Goal: Task Accomplishment & Management: Complete application form

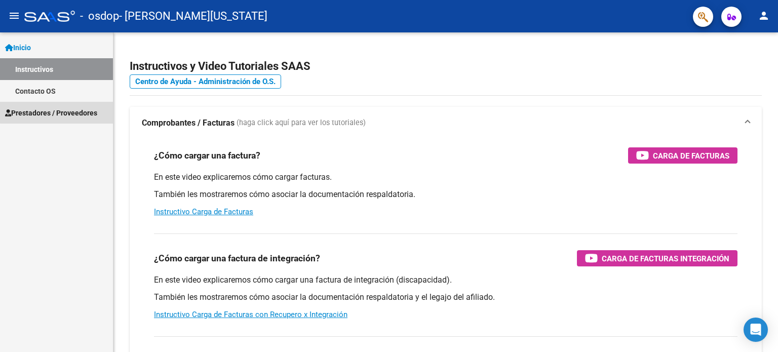
click at [67, 111] on span "Prestadores / Proveedores" at bounding box center [51, 112] width 92 height 11
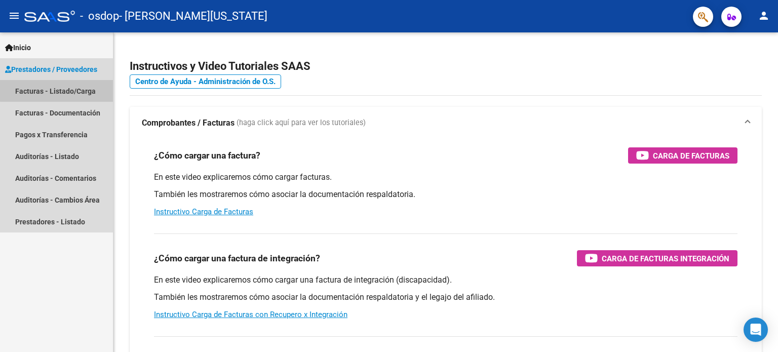
click at [63, 90] on link "Facturas - Listado/Carga" at bounding box center [56, 91] width 113 height 22
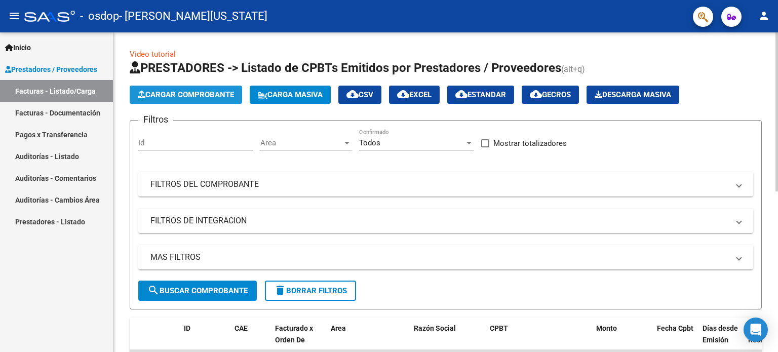
click at [203, 91] on span "Cargar Comprobante" at bounding box center [186, 94] width 96 height 9
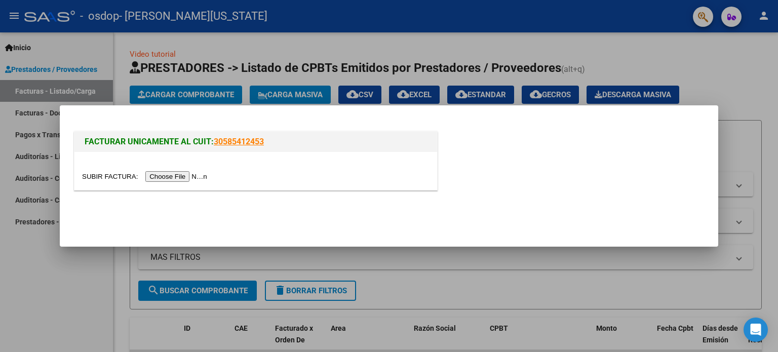
click at [181, 175] on input "file" at bounding box center [146, 176] width 128 height 11
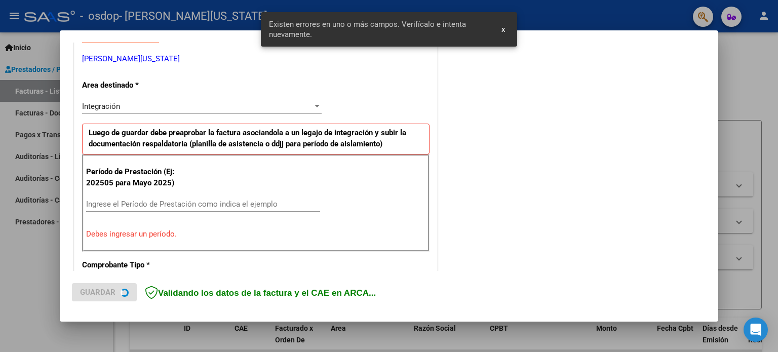
scroll to position [218, 0]
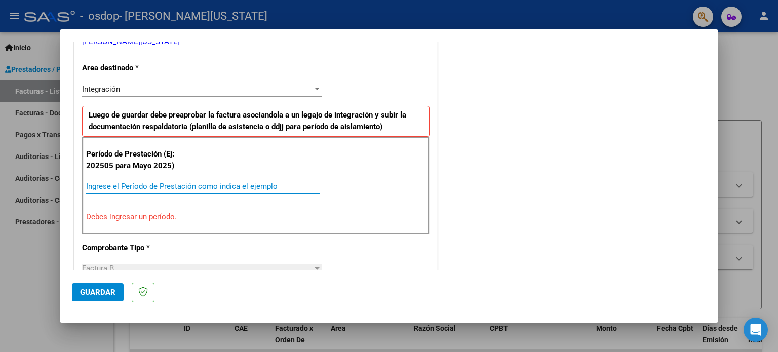
click at [233, 186] on input "Ingrese el Período de Prestación como indica el ejemplo" at bounding box center [203, 186] width 234 height 9
click at [127, 188] on input "Ingrese el Período de Prestación como indica el ejemplo" at bounding box center [203, 186] width 234 height 9
click at [228, 244] on div "CUIT * 27-25368946-9 Ingresar CUIT ANALISIS PRESTADOR [PERSON_NAME] [US_STATE][…" at bounding box center [255, 344] width 363 height 789
click at [118, 187] on input "092025" at bounding box center [203, 186] width 234 height 9
click at [97, 186] on input "092025" at bounding box center [203, 186] width 234 height 9
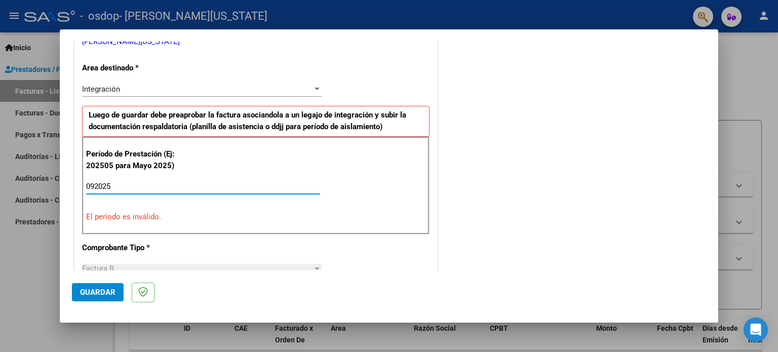
click at [93, 186] on input "092025" at bounding box center [203, 186] width 234 height 9
click at [116, 182] on input "2025" at bounding box center [203, 186] width 234 height 9
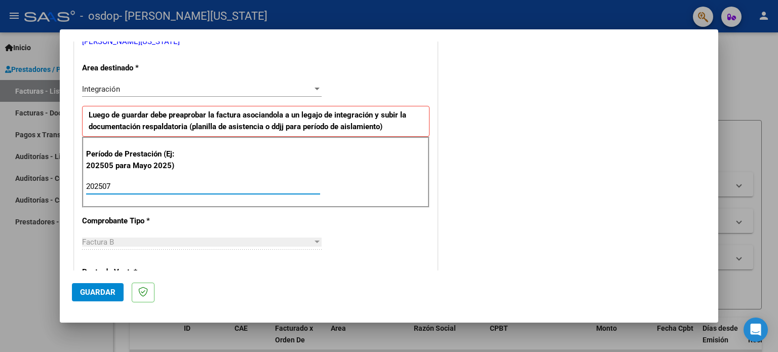
type input "202506"
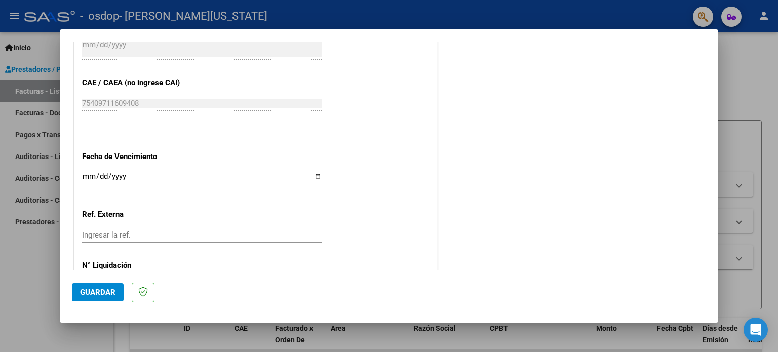
scroll to position [618, 0]
click at [148, 172] on div "Ingresar la fecha" at bounding box center [202, 183] width 240 height 22
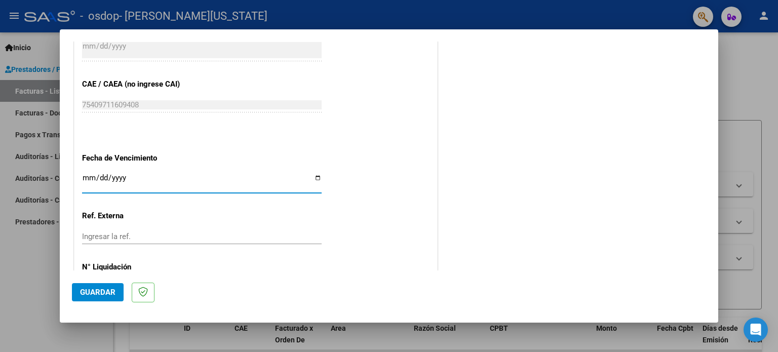
click at [128, 175] on input "Ingresar la fecha" at bounding box center [202, 182] width 240 height 16
click at [314, 174] on input "Ingresar la fecha" at bounding box center [202, 182] width 240 height 16
type input "[DATE]"
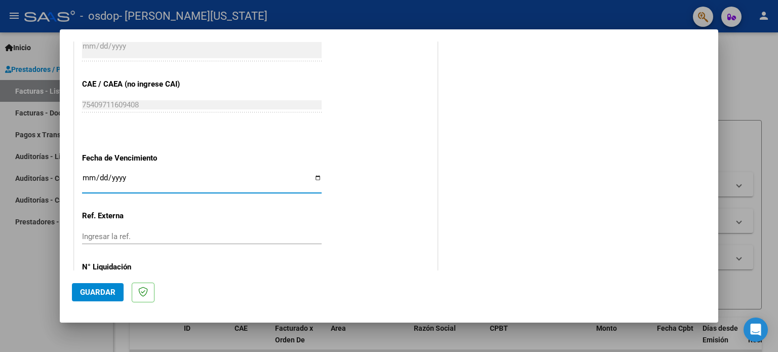
click at [191, 229] on div "Ingresar la ref." at bounding box center [202, 236] width 240 height 15
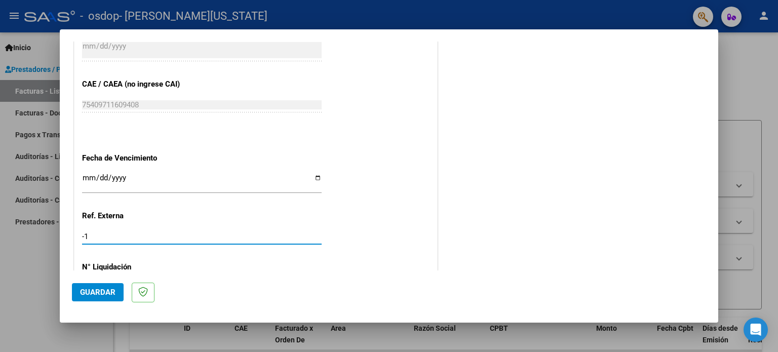
type input "-2"
click at [130, 239] on input "-2" at bounding box center [202, 236] width 240 height 9
click at [130, 239] on input "Ingresar la ref." at bounding box center [202, 236] width 240 height 9
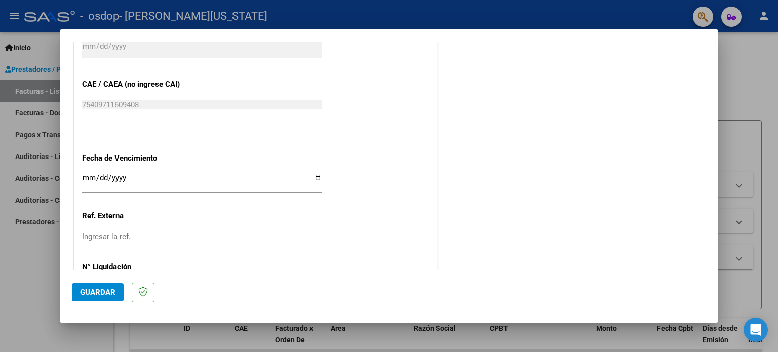
scroll to position [661, 0]
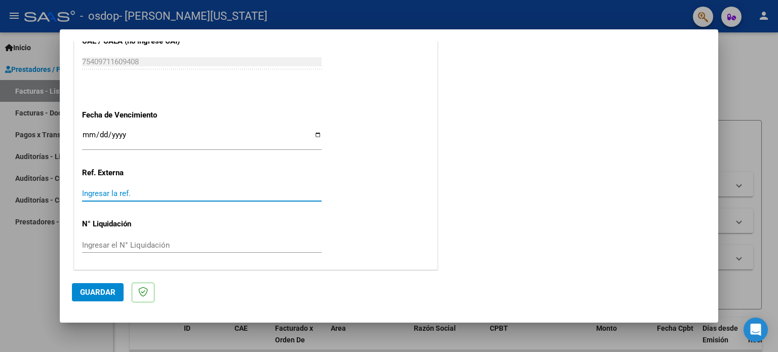
click at [131, 195] on input "Ingresar la ref." at bounding box center [202, 193] width 240 height 9
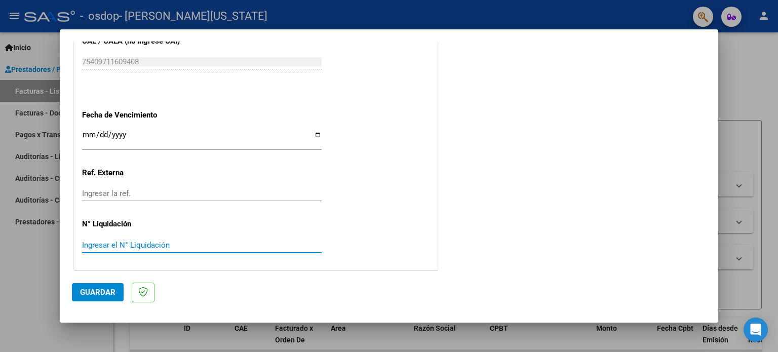
click at [126, 245] on input "Ingresar el N° Liquidación" at bounding box center [202, 245] width 240 height 9
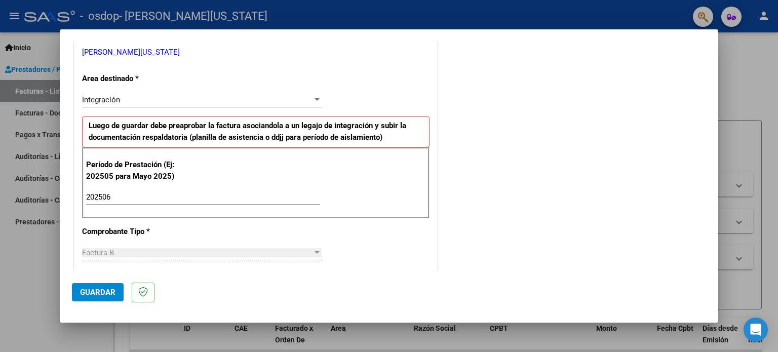
scroll to position [190, 0]
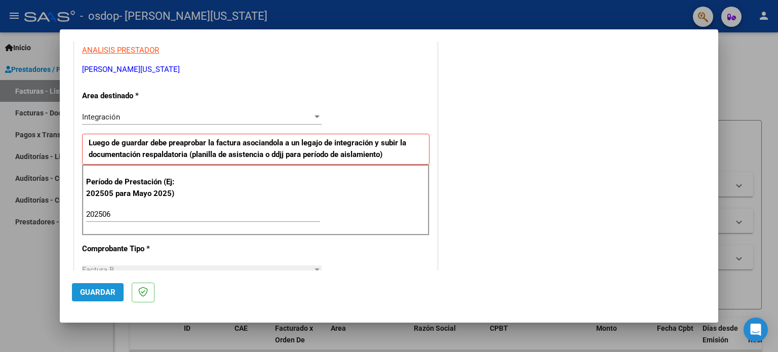
click at [105, 289] on span "Guardar" at bounding box center [97, 292] width 35 height 9
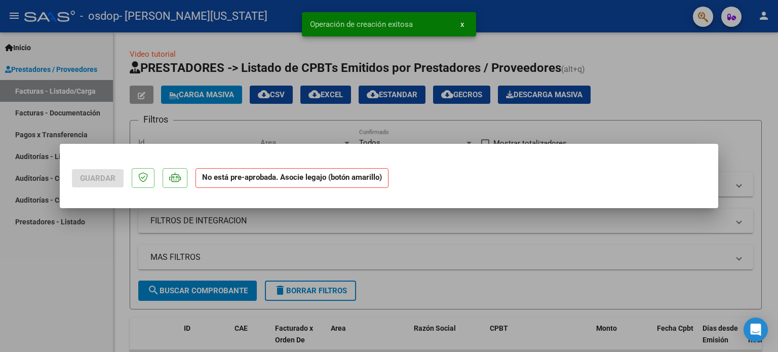
scroll to position [0, 0]
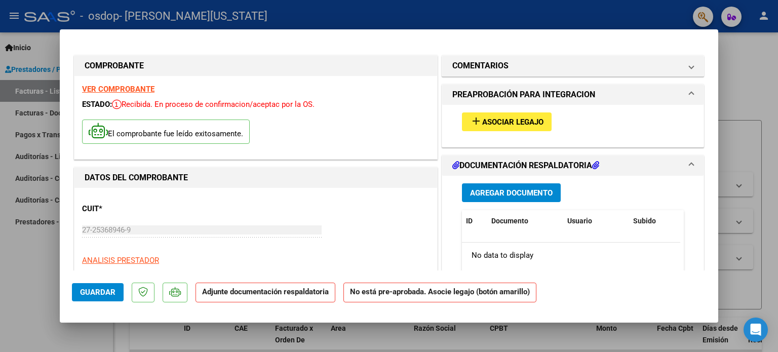
click at [252, 295] on strong "Adjunte documentación respaldatoria" at bounding box center [265, 291] width 127 height 9
click at [343, 141] on div "El comprobante fue leído exitosamente." at bounding box center [256, 132] width 348 height 37
click at [511, 190] on span "Agregar Documento" at bounding box center [511, 192] width 83 height 9
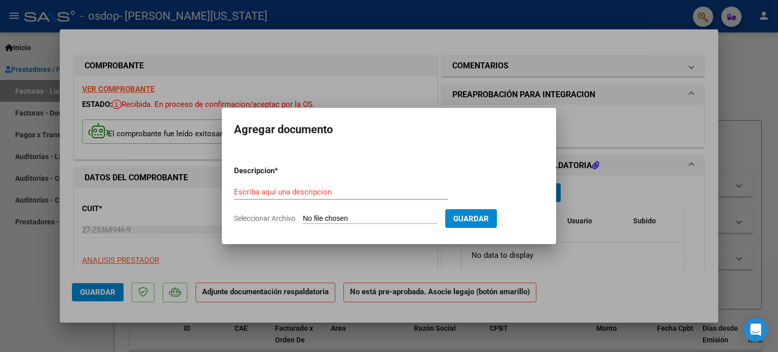
click at [339, 216] on input "Seleccionar Archivo" at bounding box center [370, 219] width 134 height 10
type input "C:\fakepath\Asist 09.25 [PERSON_NAME] Fono.pdf"
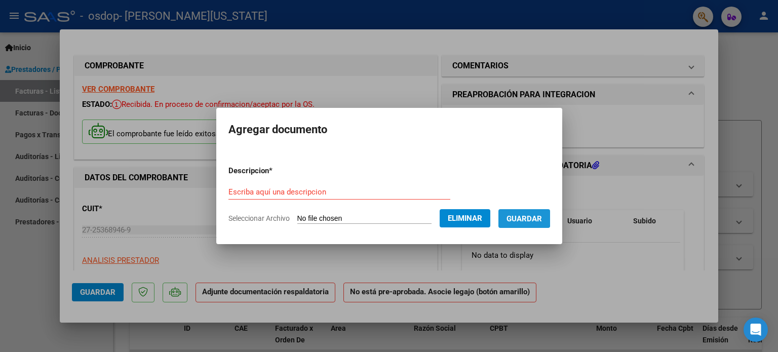
click at [526, 217] on span "Guardar" at bounding box center [524, 218] width 35 height 9
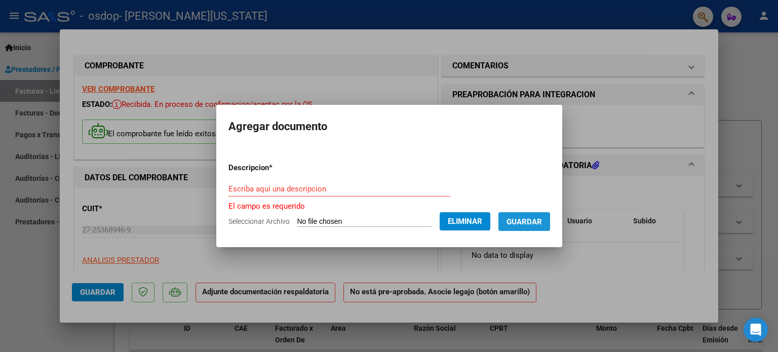
click at [541, 220] on span "Guardar" at bounding box center [524, 221] width 35 height 9
click at [269, 187] on input "Escriba aquí una descripcion" at bounding box center [339, 188] width 222 height 9
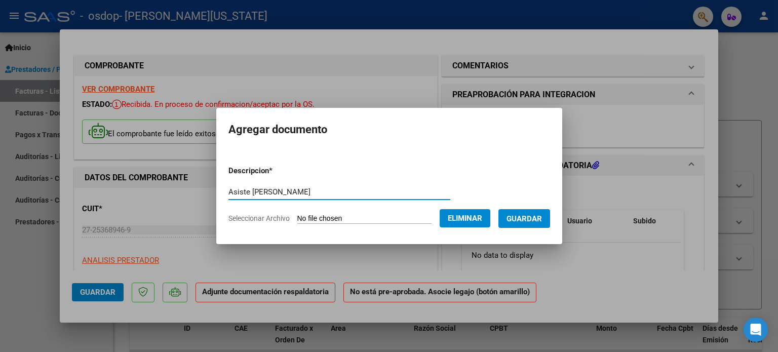
click at [241, 193] on input "Asiste [PERSON_NAME]" at bounding box center [339, 191] width 222 height 9
click at [290, 193] on input "Asist [PERSON_NAME]" at bounding box center [339, 191] width 222 height 9
type input "Asist [PERSON_NAME] 09.25"
click at [523, 216] on span "Guardar" at bounding box center [524, 218] width 35 height 9
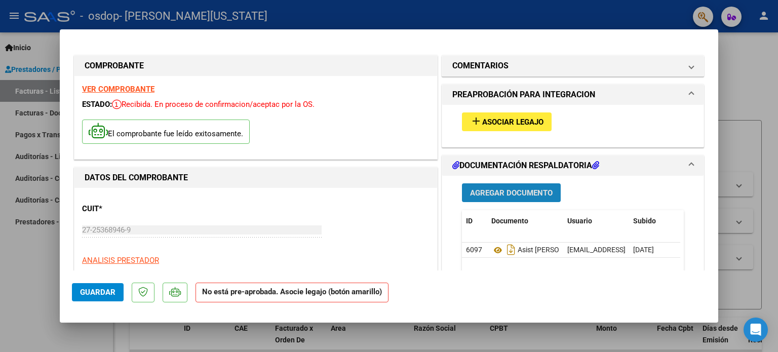
click at [517, 194] on span "Agregar Documento" at bounding box center [511, 192] width 83 height 9
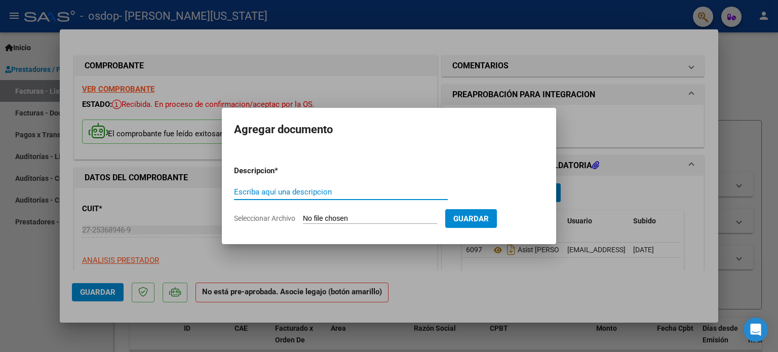
click at [326, 192] on input "Escriba aquí una descripcion" at bounding box center [341, 191] width 214 height 9
type input "Autorizacion Quinteto"
click at [356, 220] on input "Seleccionar Archivo" at bounding box center [370, 219] width 134 height 10
type input "C:\fakepath\Autorizacion [PERSON_NAME].pdf"
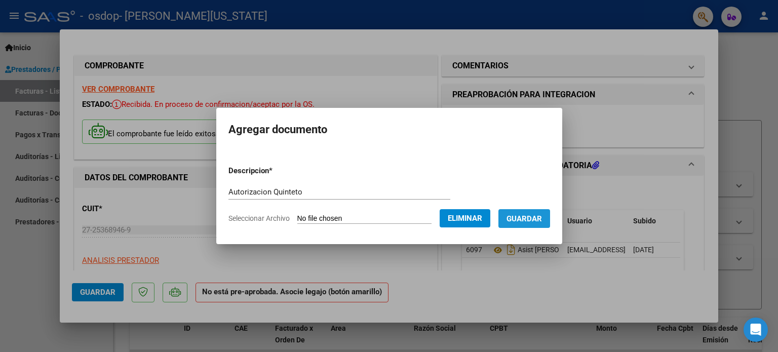
click at [542, 216] on span "Guardar" at bounding box center [524, 218] width 35 height 9
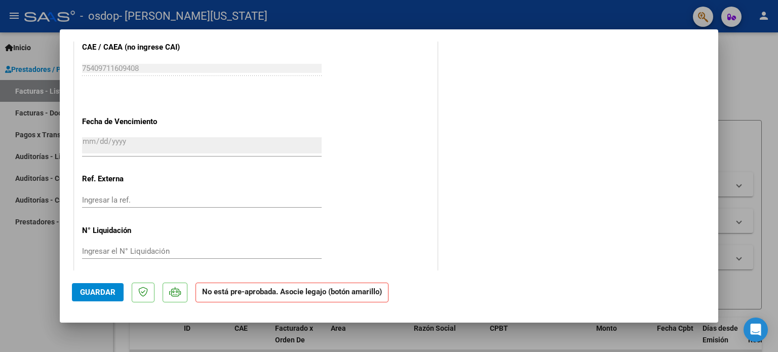
scroll to position [650, 0]
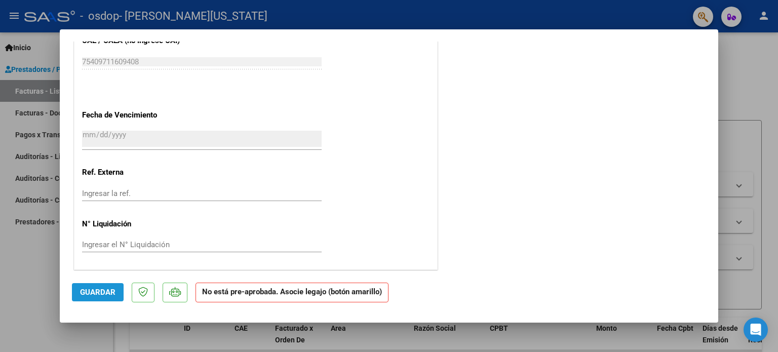
click at [101, 286] on button "Guardar" at bounding box center [98, 292] width 52 height 18
click at [350, 294] on strong "No está pre-aprobada. Asocie legajo (botón amarillo)" at bounding box center [292, 293] width 193 height 20
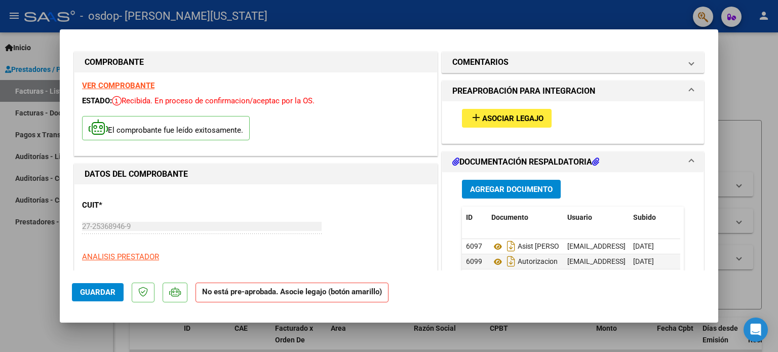
scroll to position [0, 0]
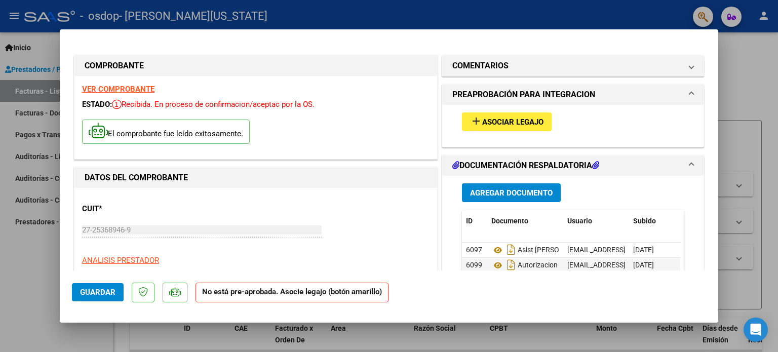
click at [472, 121] on mat-icon "add" at bounding box center [476, 121] width 12 height 12
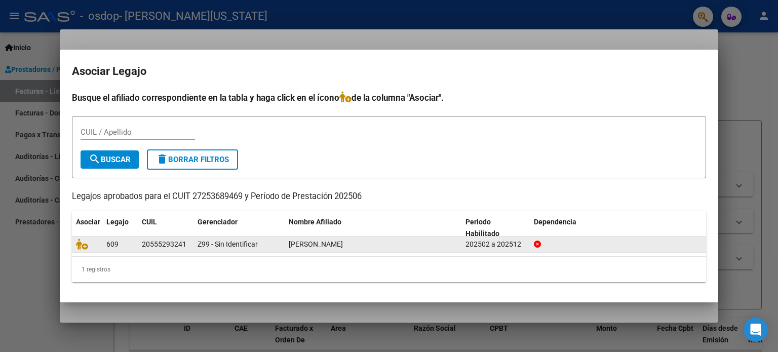
click at [368, 246] on div "[PERSON_NAME]" at bounding box center [373, 245] width 169 height 12
click at [500, 245] on div "202502 a 202512" at bounding box center [496, 245] width 60 height 12
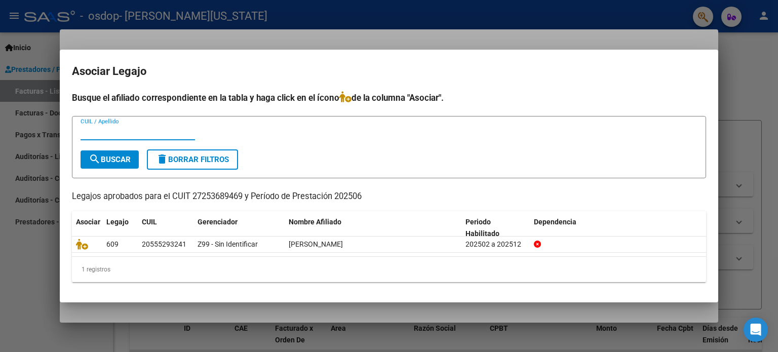
click at [119, 132] on input "CUIL / Apellido" at bounding box center [138, 132] width 114 height 9
click at [102, 158] on span "search Buscar" at bounding box center [110, 159] width 42 height 9
click at [102, 161] on span "search Buscar" at bounding box center [110, 159] width 42 height 9
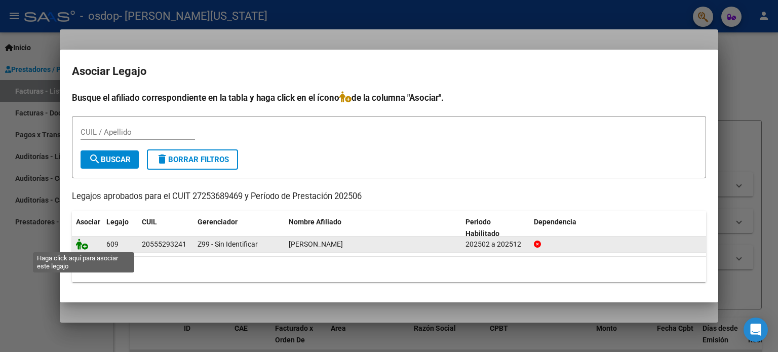
click at [84, 247] on icon at bounding box center [82, 244] width 12 height 11
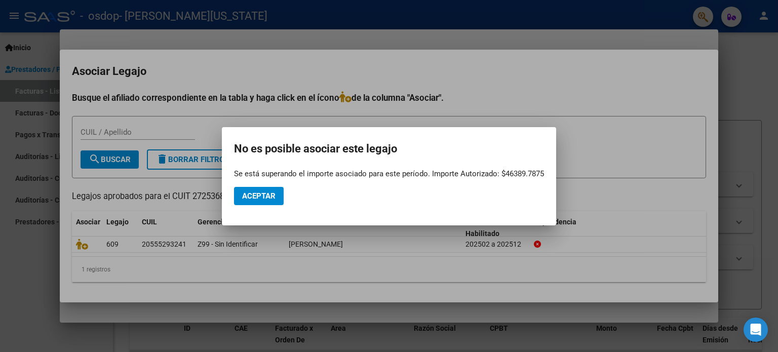
drag, startPoint x: 513, startPoint y: 174, endPoint x: 547, endPoint y: 174, distance: 33.9
click at [547, 174] on mat-dialog-container "No es posible asociar este legajo Se está superando el importe asociado para es…" at bounding box center [389, 176] width 334 height 98
click at [253, 198] on span "Aceptar" at bounding box center [258, 195] width 33 height 9
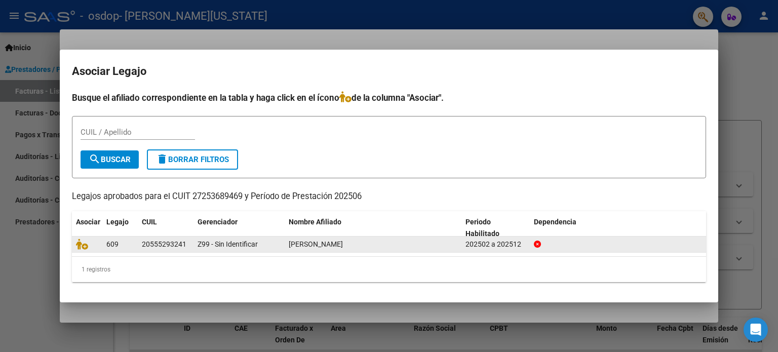
click at [537, 245] on icon at bounding box center [537, 244] width 7 height 7
click at [535, 241] on icon at bounding box center [537, 244] width 7 height 7
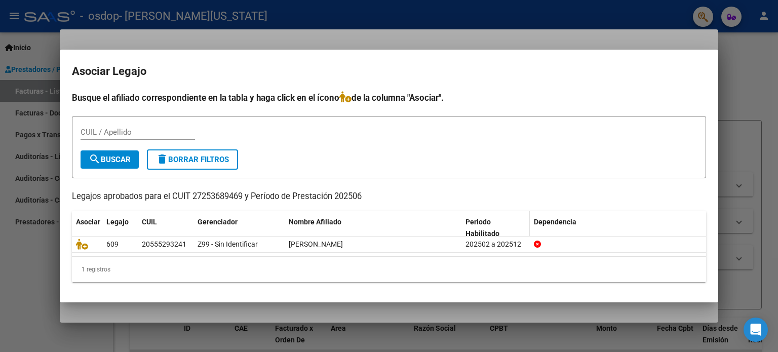
click at [495, 219] on span "Periodo Habilitado" at bounding box center [483, 228] width 34 height 20
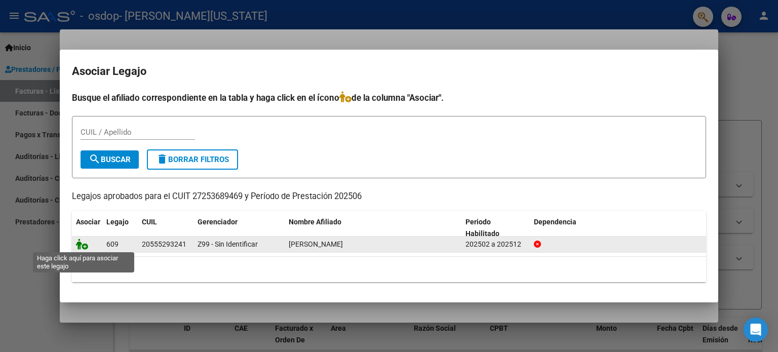
click at [84, 245] on icon at bounding box center [82, 244] width 12 height 11
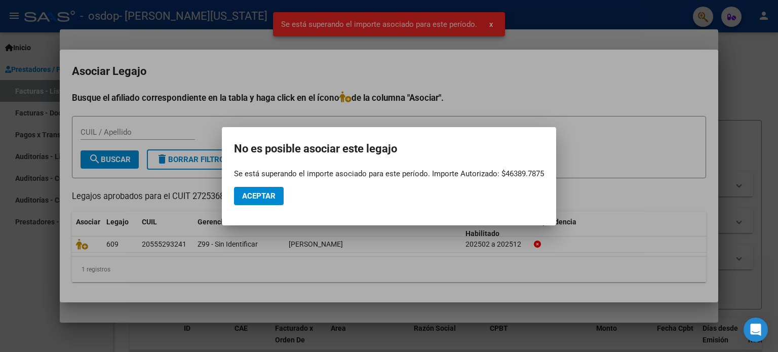
click at [254, 205] on mat-dialog-actions "Aceptar" at bounding box center [389, 196] width 310 height 34
click at [249, 207] on mat-dialog-actions "Aceptar" at bounding box center [389, 196] width 310 height 34
click at [255, 196] on span "Aceptar" at bounding box center [258, 195] width 33 height 9
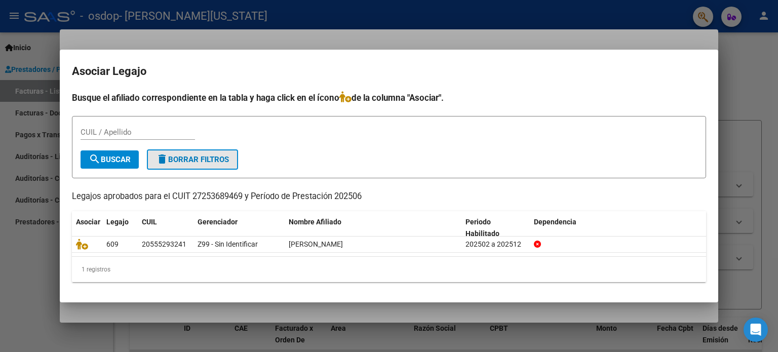
click at [219, 161] on span "delete Borrar Filtros" at bounding box center [192, 159] width 73 height 9
click at [129, 162] on span "search Buscar" at bounding box center [110, 159] width 42 height 9
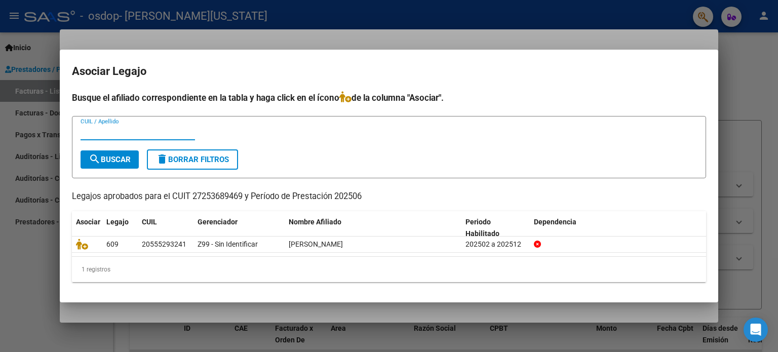
click at [128, 132] on input "CUIL / Apellido" at bounding box center [138, 132] width 114 height 9
click at [749, 71] on div at bounding box center [389, 176] width 778 height 352
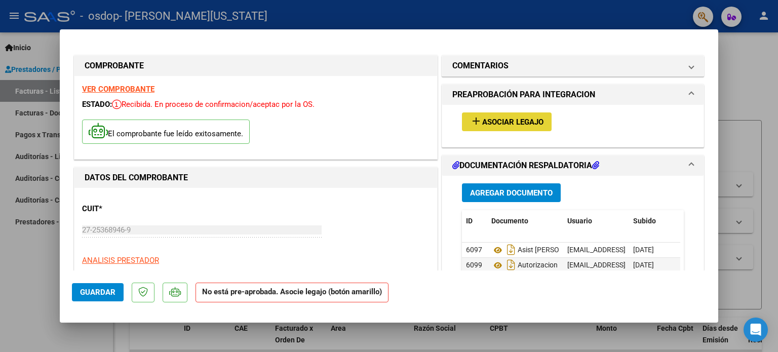
click at [474, 119] on mat-icon "add" at bounding box center [476, 121] width 12 height 12
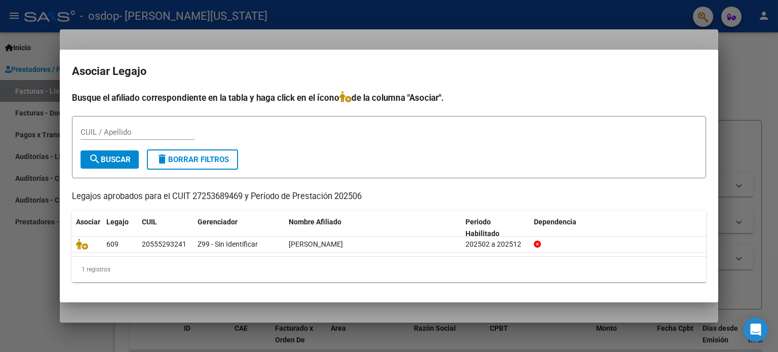
click at [151, 276] on div "1 registros" at bounding box center [389, 269] width 634 height 25
click at [350, 100] on icon at bounding box center [345, 96] width 12 height 11
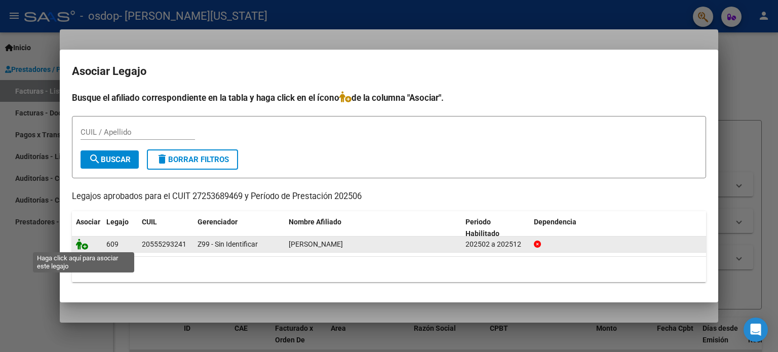
click at [83, 247] on icon at bounding box center [82, 244] width 12 height 11
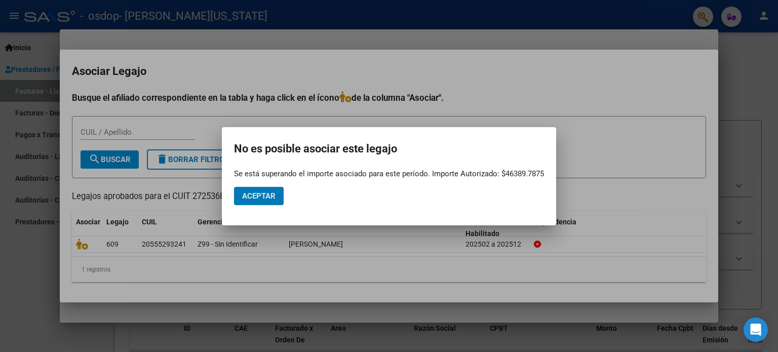
click at [265, 192] on span "Aceptar" at bounding box center [258, 195] width 33 height 9
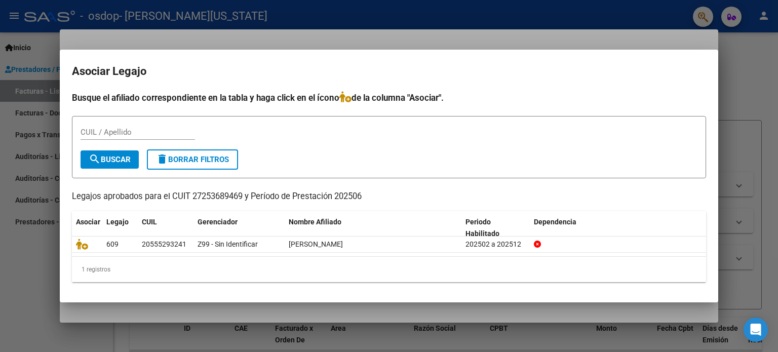
click at [754, 63] on div at bounding box center [389, 176] width 778 height 352
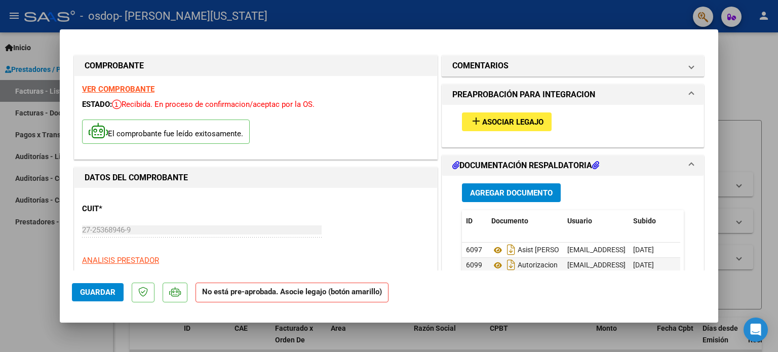
click at [701, 18] on div at bounding box center [389, 176] width 778 height 352
type input "$ 0,00"
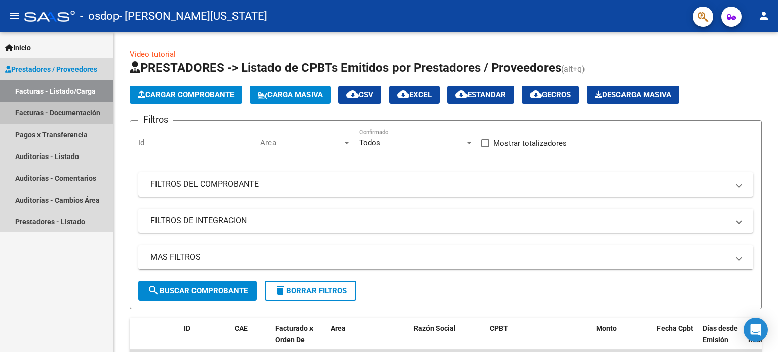
click at [79, 114] on link "Facturas - Documentación" at bounding box center [56, 113] width 113 height 22
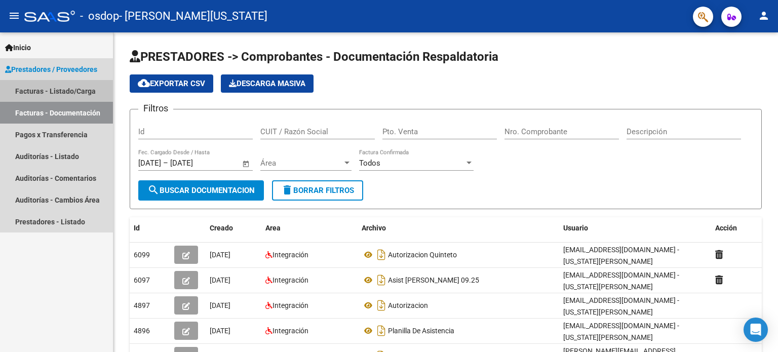
click at [55, 92] on link "Facturas - Listado/Carga" at bounding box center [56, 91] width 113 height 22
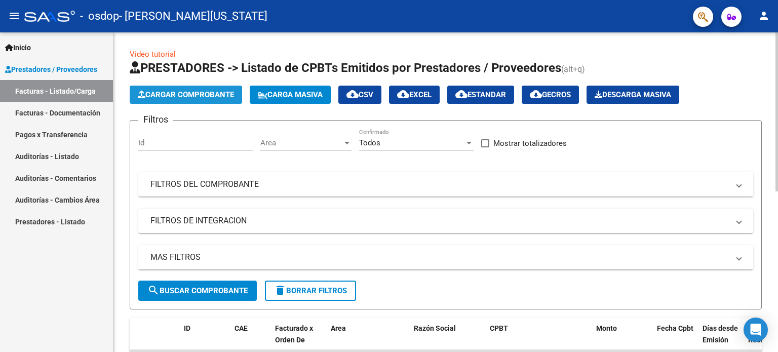
click at [189, 93] on span "Cargar Comprobante" at bounding box center [186, 94] width 96 height 9
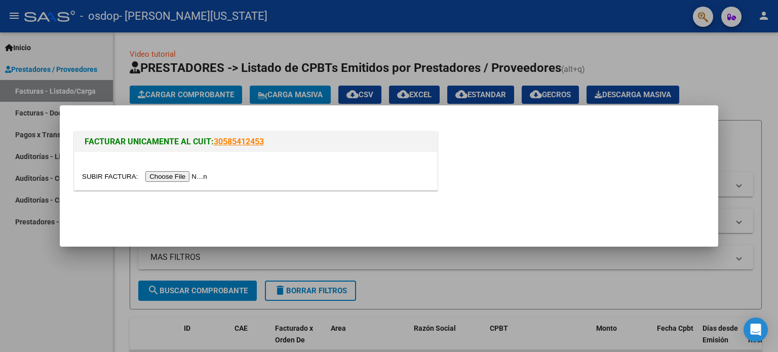
click at [189, 174] on input "file" at bounding box center [146, 176] width 128 height 11
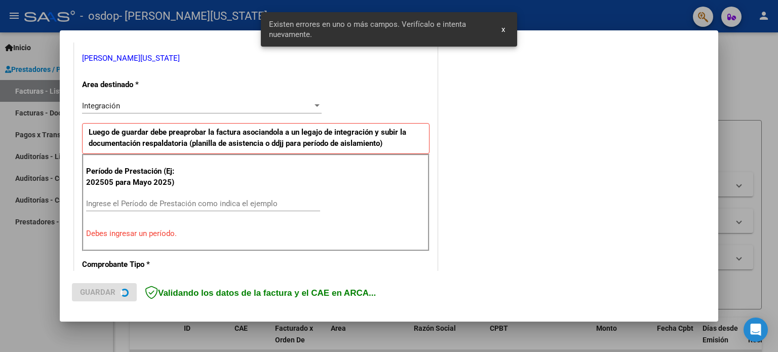
scroll to position [218, 0]
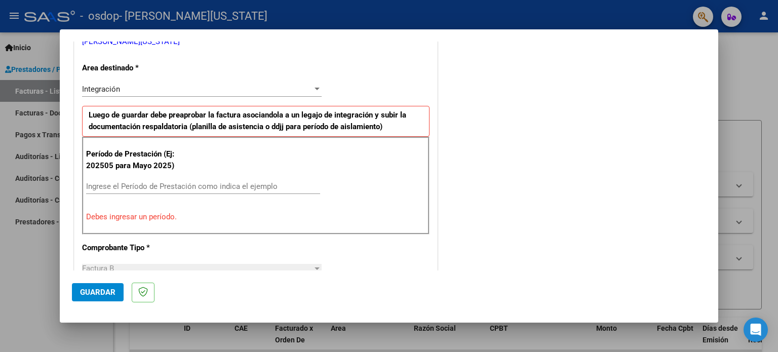
click at [142, 218] on p "Debes ingresar un período." at bounding box center [255, 217] width 339 height 12
click at [142, 182] on input "Ingrese el Período de Prestación como indica el ejemplo" at bounding box center [203, 186] width 234 height 9
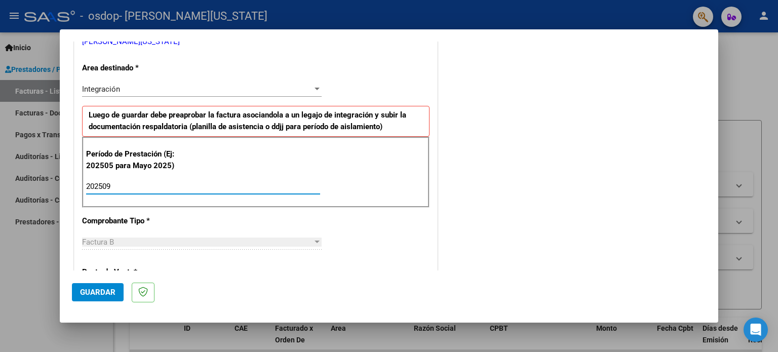
type input "202509"
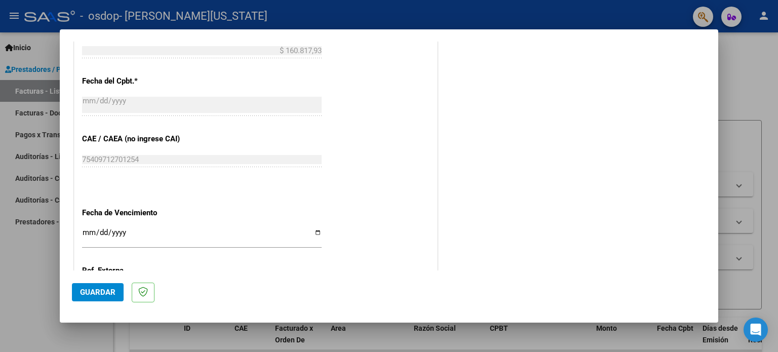
scroll to position [661, 0]
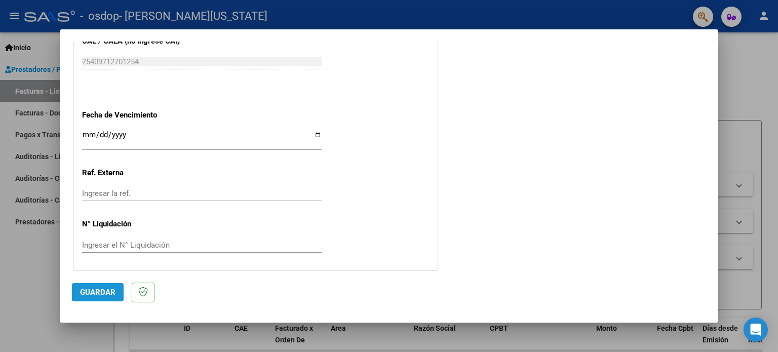
click at [107, 293] on span "Guardar" at bounding box center [97, 292] width 35 height 9
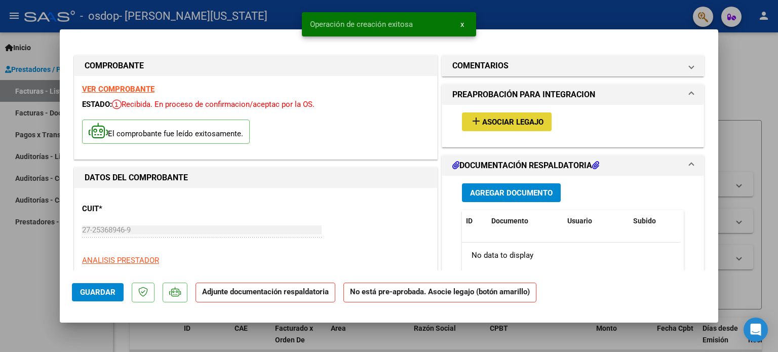
click at [505, 121] on span "Asociar Legajo" at bounding box center [512, 122] width 61 height 9
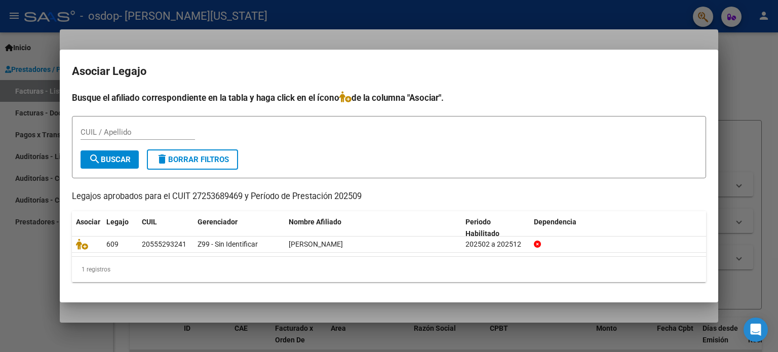
click at [727, 78] on div at bounding box center [389, 176] width 778 height 352
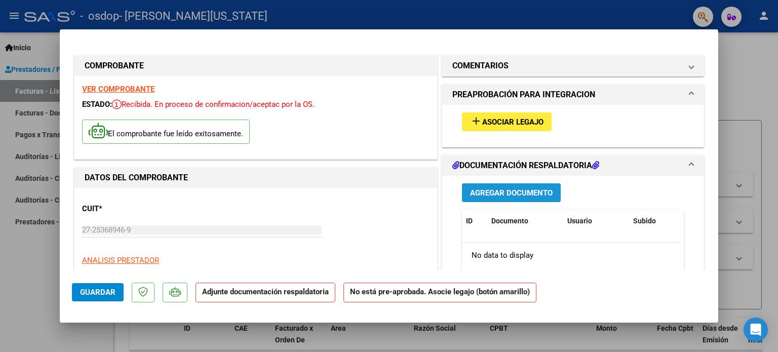
click at [508, 194] on span "Agregar Documento" at bounding box center [511, 192] width 83 height 9
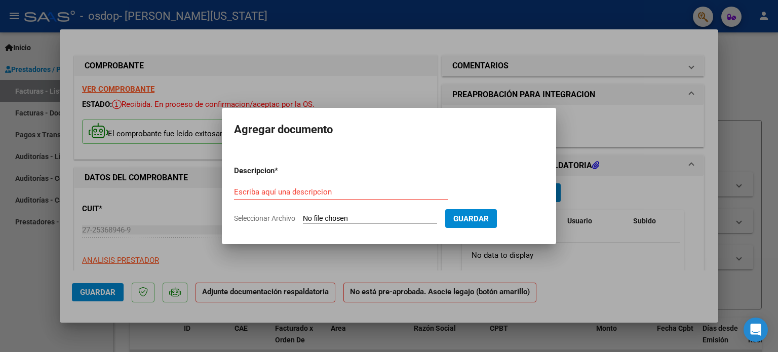
click at [359, 199] on div "Escriba aquí una descripcion" at bounding box center [341, 191] width 214 height 15
click at [350, 191] on input "Escriba aquí una descripcion" at bounding box center [341, 191] width 214 height 9
type input "Asist [PERSON_NAME] 09.25"
click at [359, 216] on input "Seleccionar Archivo" at bounding box center [370, 219] width 134 height 10
type input "C:\fakepath\Asist 09.25 [PERSON_NAME] - Fono.pdf"
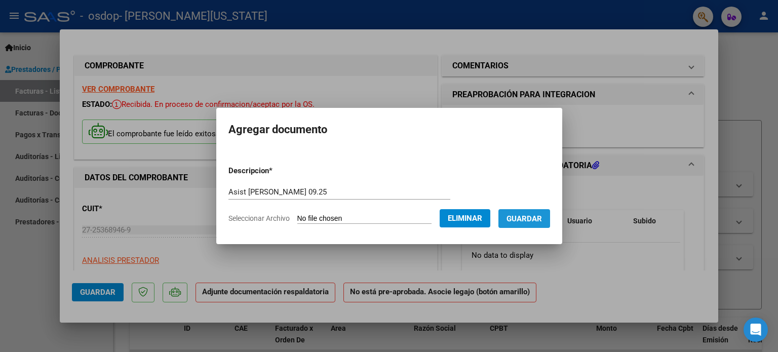
click at [539, 216] on span "Guardar" at bounding box center [524, 218] width 35 height 9
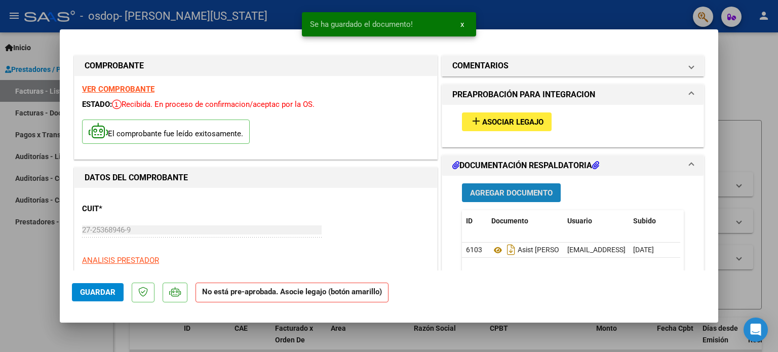
click at [489, 194] on span "Agregar Documento" at bounding box center [511, 192] width 83 height 9
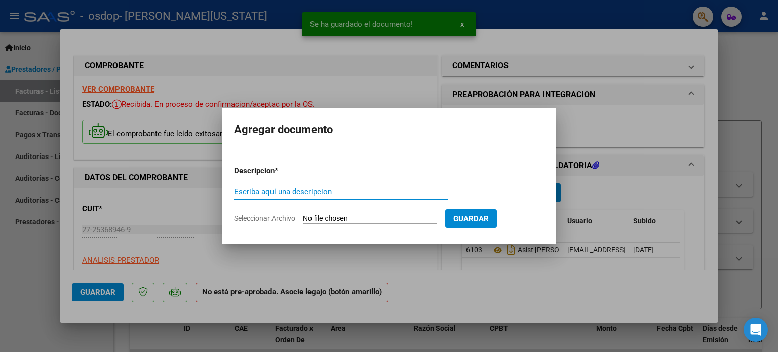
click at [332, 192] on input "Escriba aquí una descripcion" at bounding box center [341, 191] width 214 height 9
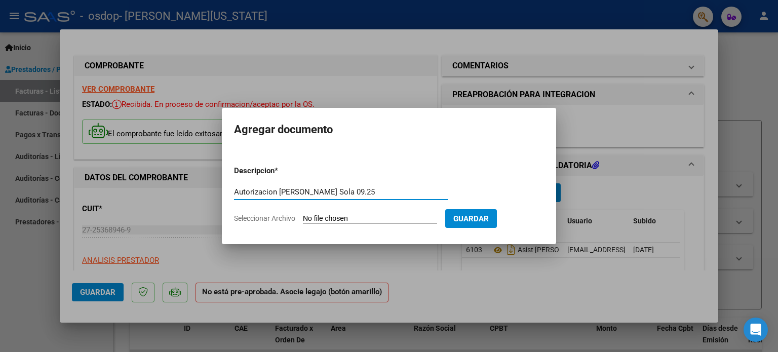
type input "Autorizacion [PERSON_NAME] Sola 09.25"
click at [340, 221] on input "Seleccionar Archivo" at bounding box center [370, 219] width 134 height 10
type input "C:\fakepath\Autorizacion [PERSON_NAME] Sola - Fono.jpg"
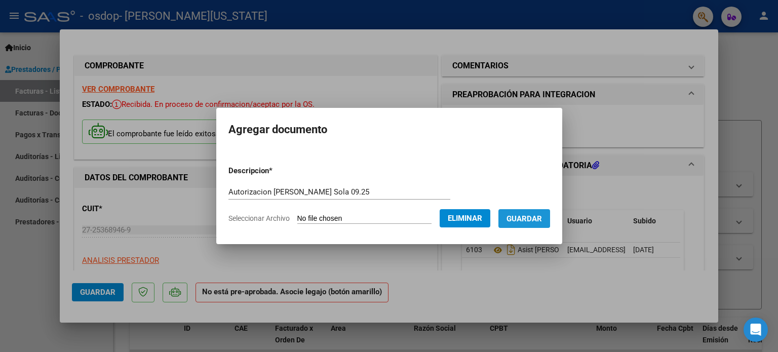
click at [527, 217] on span "Guardar" at bounding box center [524, 218] width 35 height 9
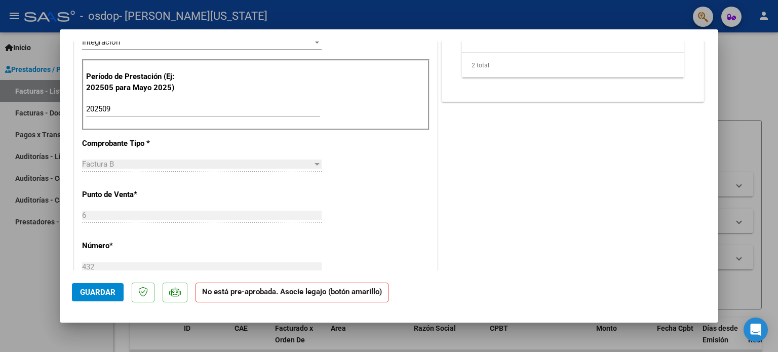
scroll to position [276, 0]
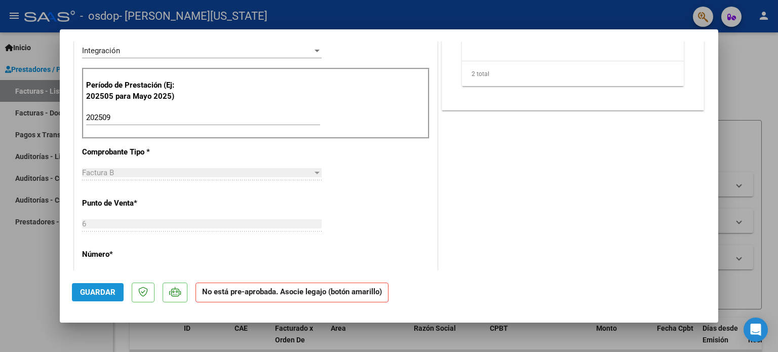
click at [108, 293] on span "Guardar" at bounding box center [97, 292] width 35 height 9
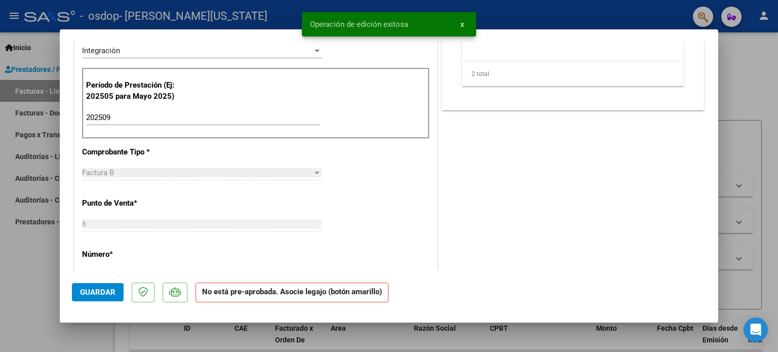
click at [740, 93] on div at bounding box center [389, 176] width 778 height 352
type input "$ 0,00"
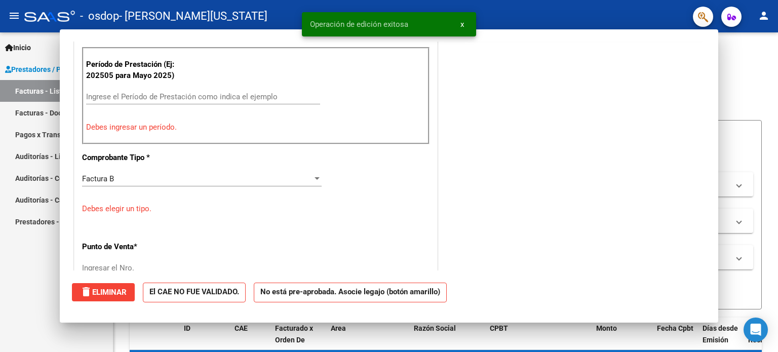
scroll to position [255, 0]
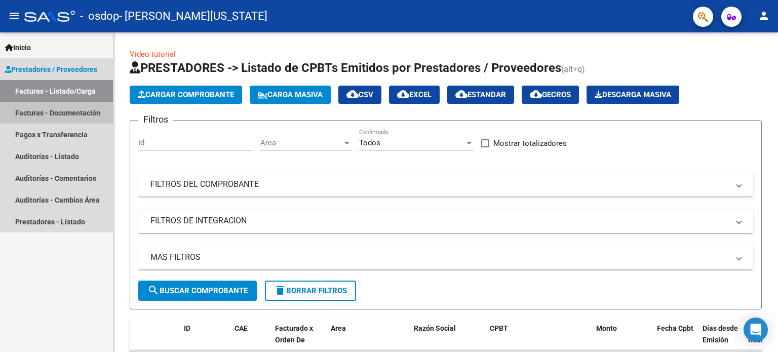
click at [45, 115] on link "Facturas - Documentación" at bounding box center [56, 113] width 113 height 22
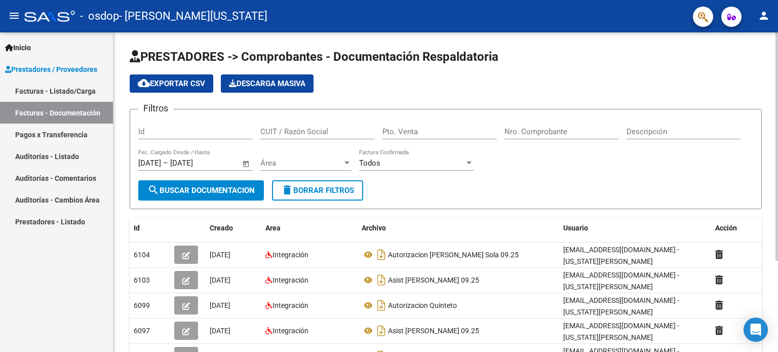
scroll to position [128, 0]
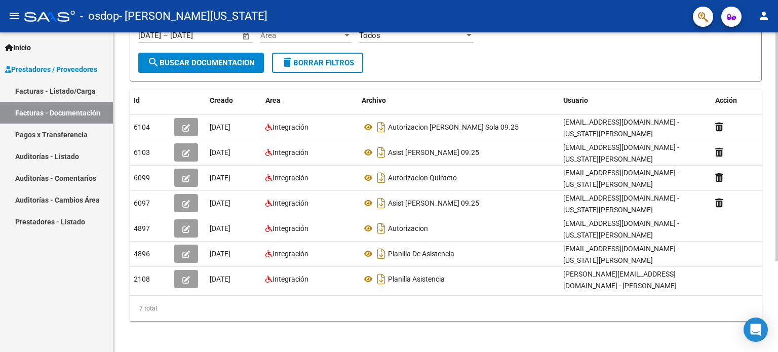
click at [778, 261] on div at bounding box center [777, 192] width 3 height 320
click at [124, 164] on div "PRESTADORES -> Comprobantes - Documentación Respaldatoria cloud_download Export…" at bounding box center [445, 129] width 665 height 449
